Goal: Contribute content

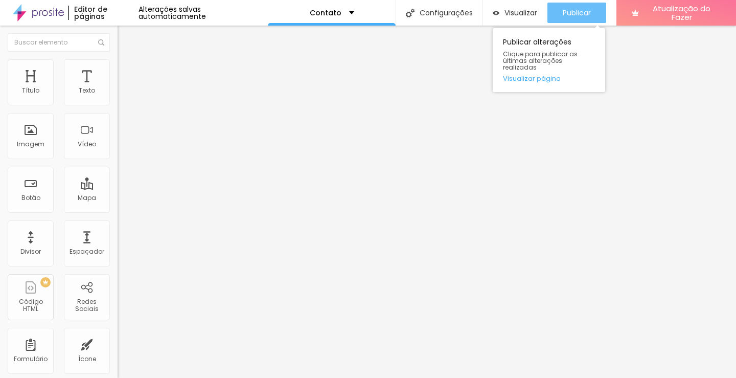
click at [567, 15] on font "Publicar" at bounding box center [577, 13] width 28 height 10
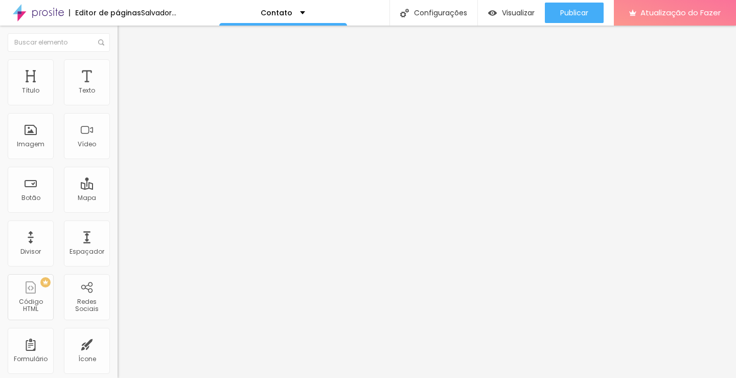
click at [118, 64] on img at bounding box center [122, 63] width 9 height 9
click at [164, 12] on font "Salvador..." at bounding box center [158, 13] width 35 height 10
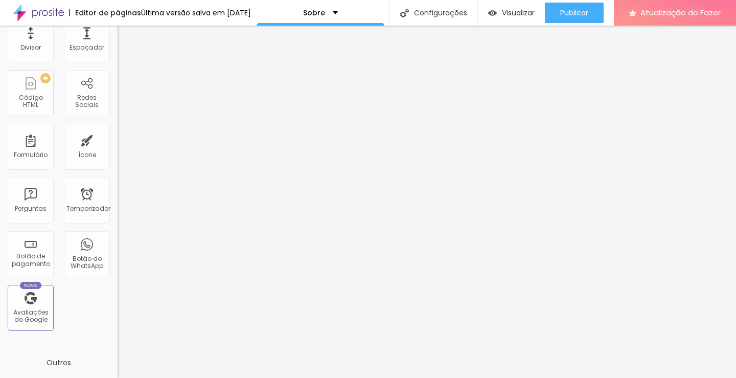
scroll to position [204, 0]
click at [87, 265] on font "Botão do WhatsApp" at bounding box center [87, 262] width 33 height 16
click at [85, 259] on font "Botão do WhatsApp" at bounding box center [87, 262] width 33 height 16
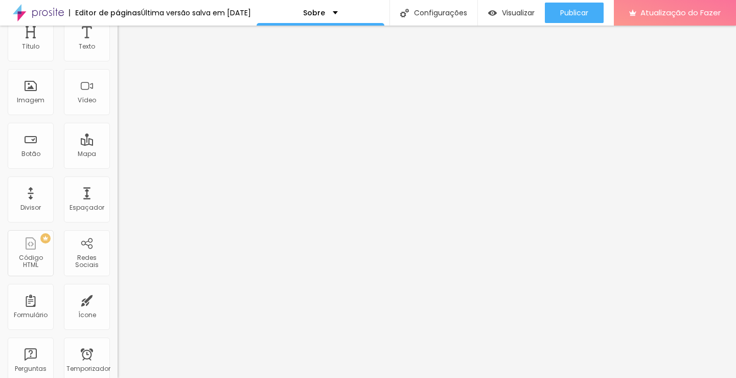
scroll to position [0, 0]
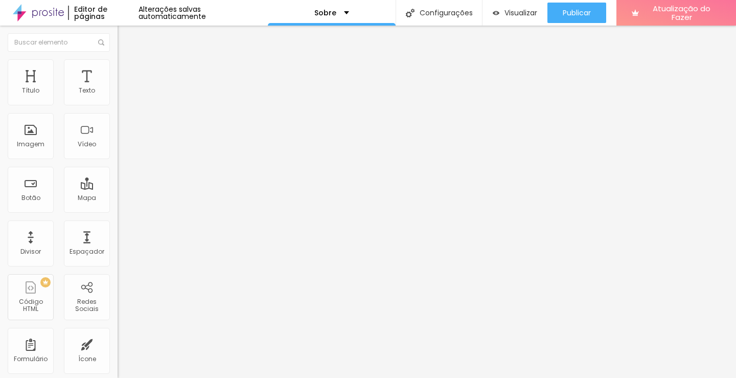
click at [125, 36] on img "button" at bounding box center [129, 37] width 8 height 8
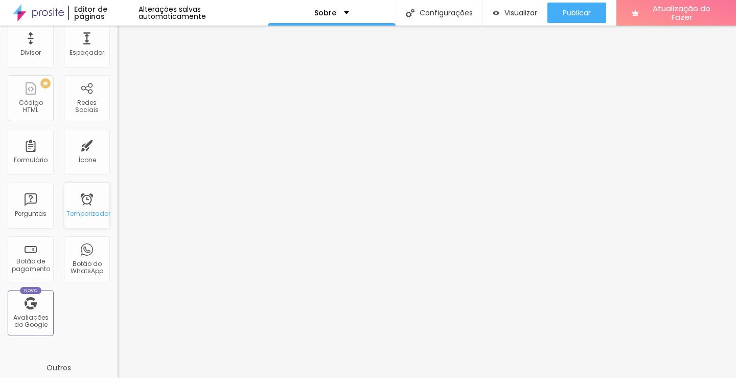
scroll to position [204, 0]
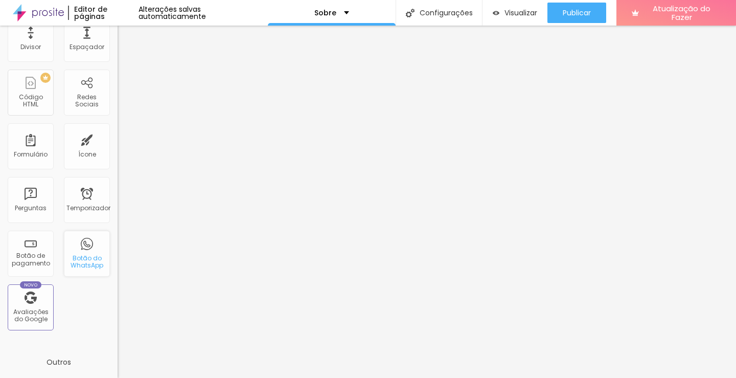
click at [78, 247] on div "Botão do WhatsApp" at bounding box center [87, 254] width 46 height 46
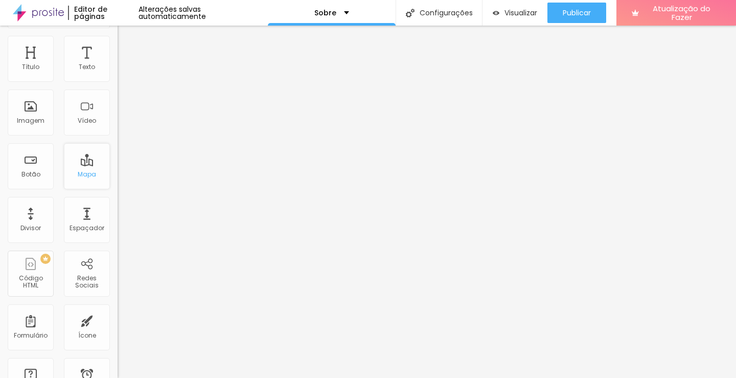
scroll to position [6, 0]
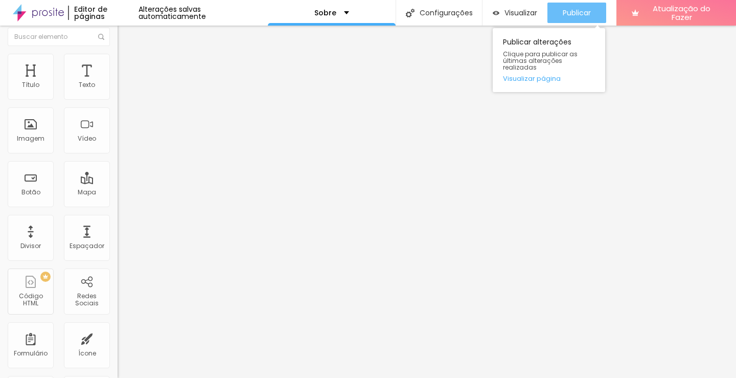
click at [573, 11] on font "Publicar" at bounding box center [577, 13] width 28 height 10
